Goal: Check status: Check status

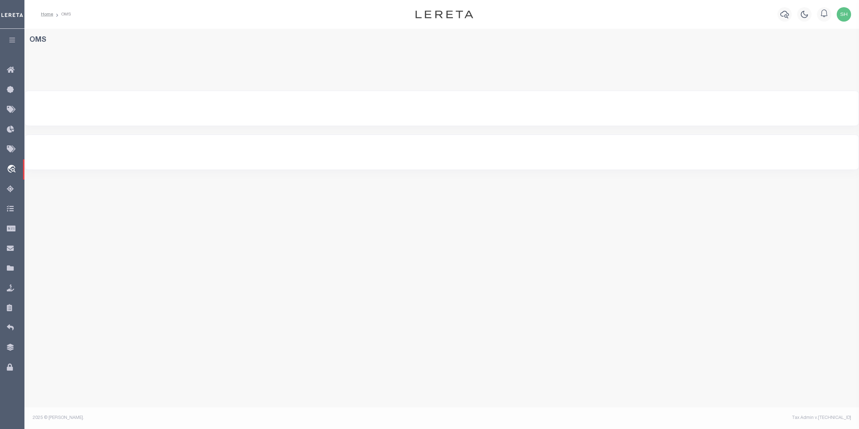
select select "200"
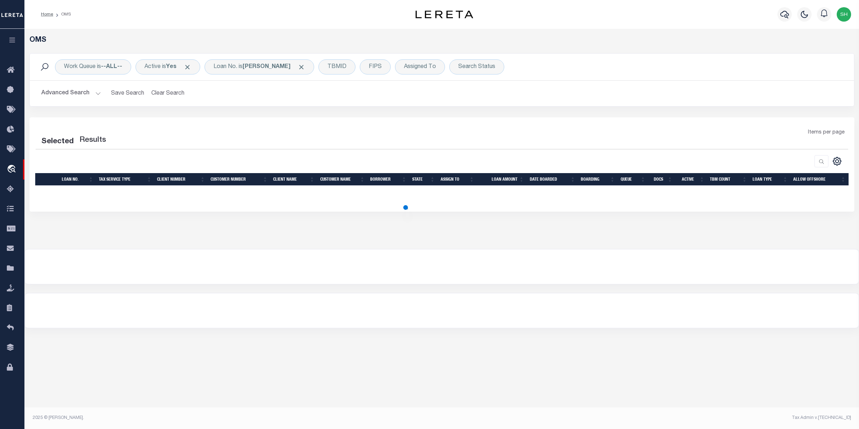
select select "200"
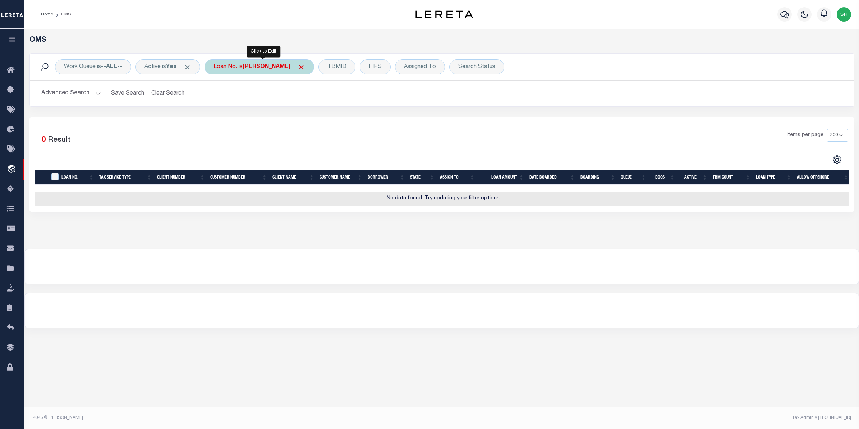
click at [270, 72] on div "Loan No. is [PERSON_NAME]" at bounding box center [260, 66] width 110 height 15
type input "13461"
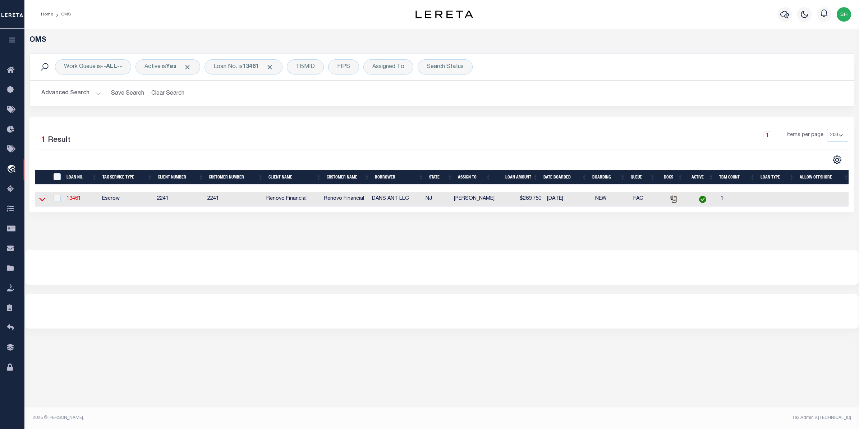
click at [43, 200] on icon at bounding box center [42, 199] width 6 height 8
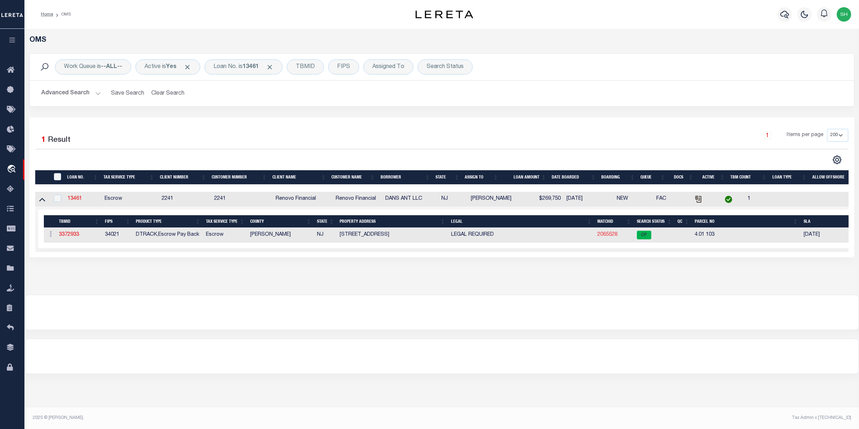
click at [604, 237] on link "2065528" at bounding box center [607, 234] width 20 height 5
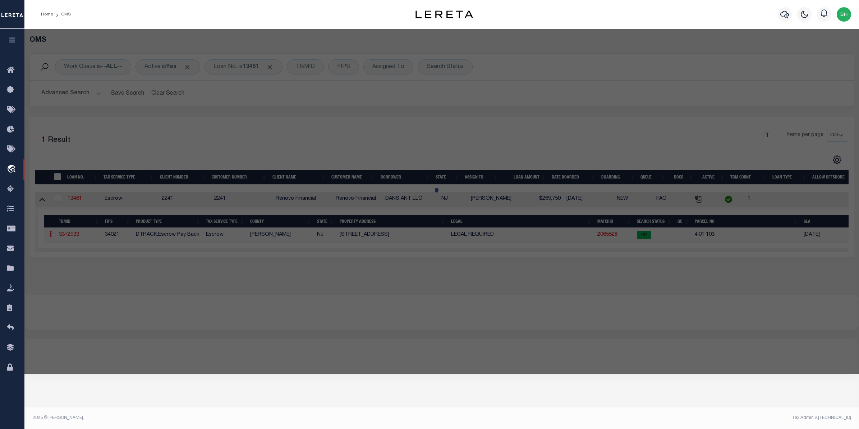
checkbox input "false"
select select "CP"
type input "[PERSON_NAME] ANT LLC"
select select
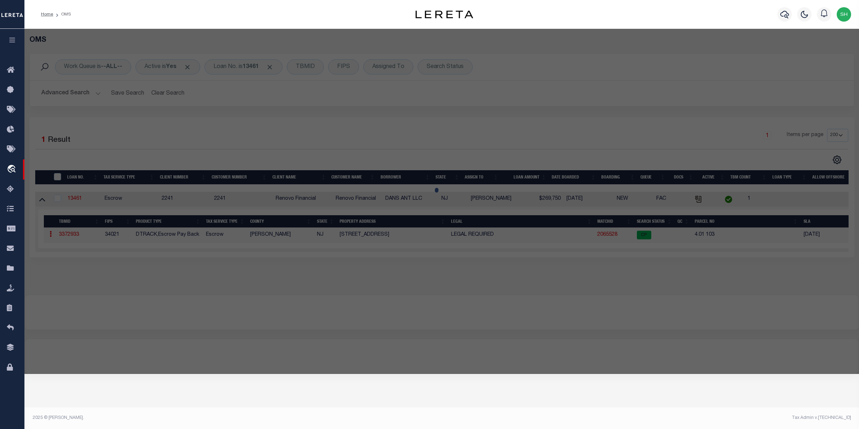
type input "[STREET_ADDRESS]"
checkbox input "false"
type input "[GEOGRAPHIC_DATA]"
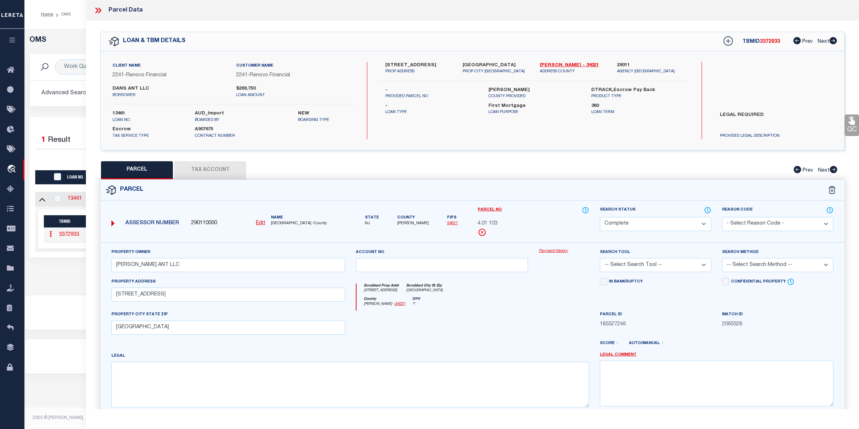
click at [542, 251] on link "Payment History" at bounding box center [564, 251] width 50 height 6
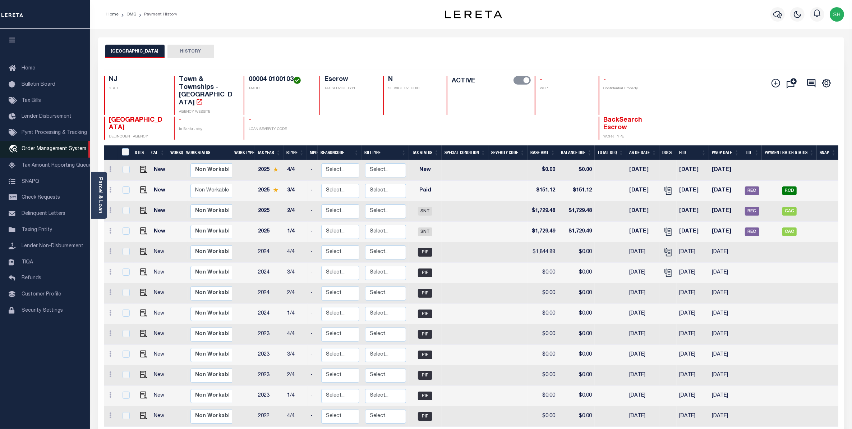
drag, startPoint x: 43, startPoint y: 152, endPoint x: 47, endPoint y: 152, distance: 4.0
click at [43, 151] on span "Order Management System" at bounding box center [54, 148] width 65 height 5
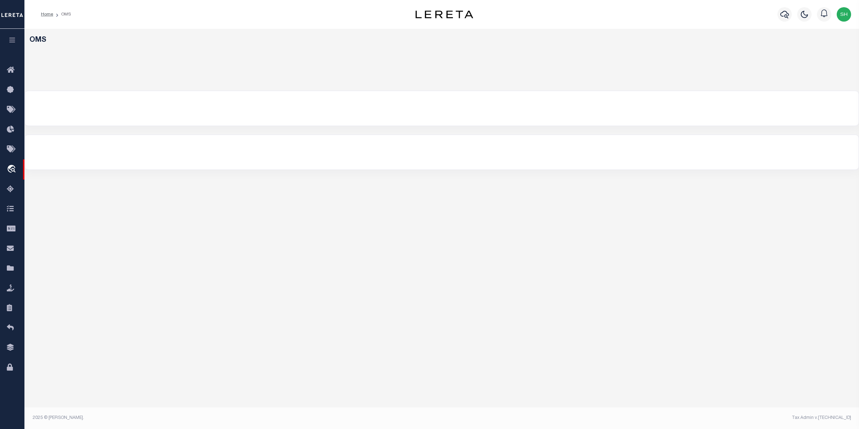
select select "200"
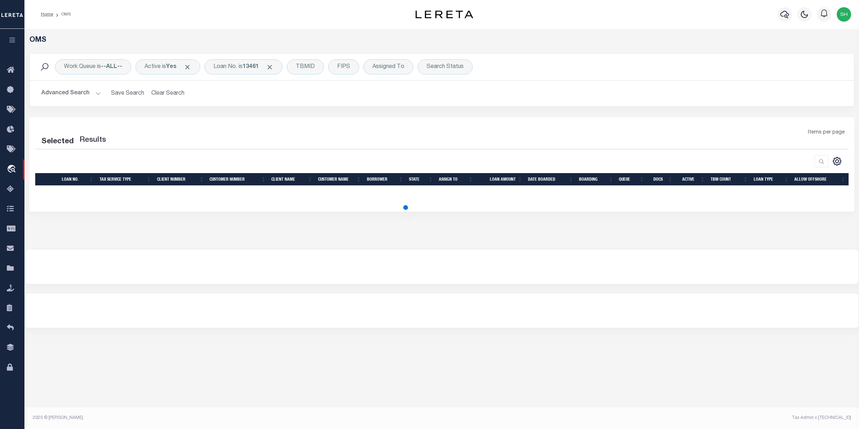
select select "200"
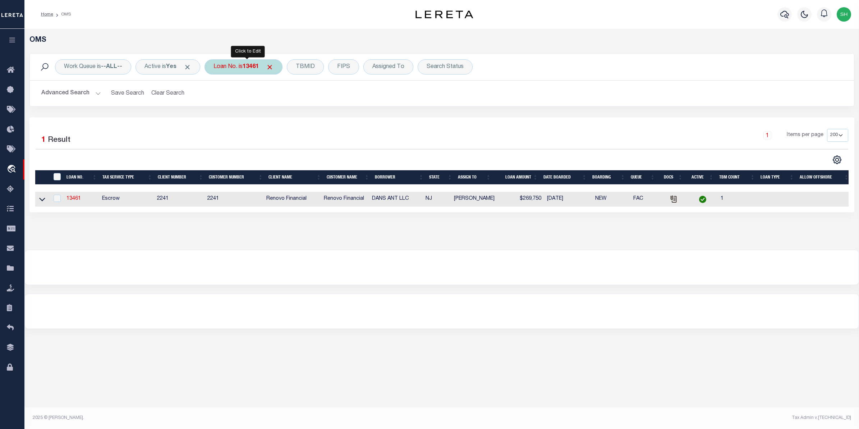
click at [241, 73] on div "Loan No. is 13461" at bounding box center [244, 66] width 78 height 15
type input "1500040919"
click at [316, 121] on input "Apply" at bounding box center [308, 118] width 21 height 12
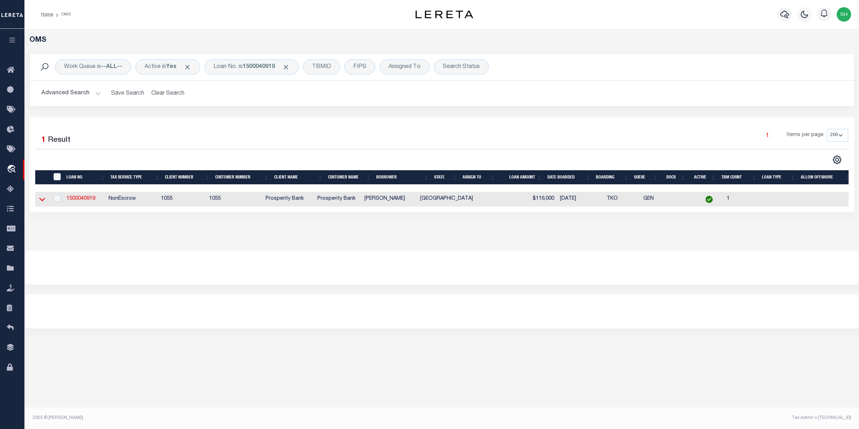
click at [40, 202] on icon at bounding box center [42, 199] width 6 height 8
